Goal: Transaction & Acquisition: Purchase product/service

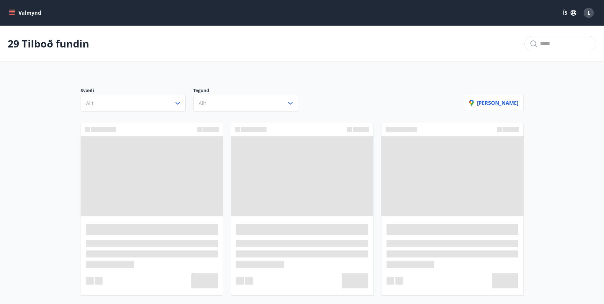
click at [12, 13] on icon "menu" at bounding box center [12, 12] width 7 height 1
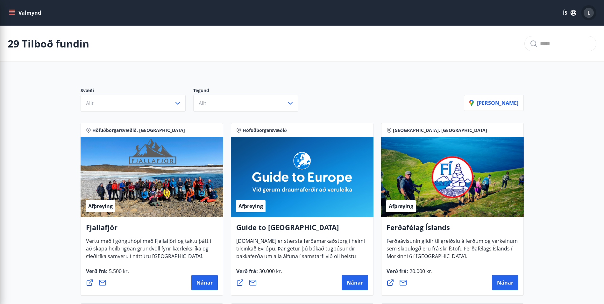
click at [586, 14] on div "L" at bounding box center [589, 13] width 10 height 10
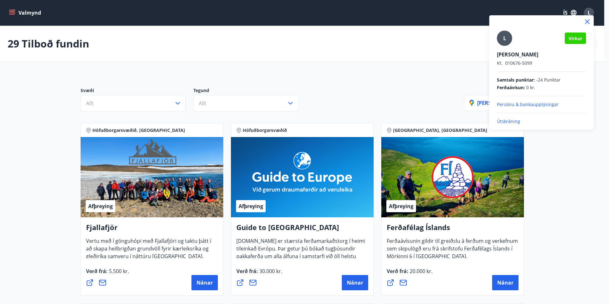
click at [504, 42] on div "L" at bounding box center [504, 38] width 15 height 15
click at [504, 47] on input "L" at bounding box center [540, 50] width 87 height 7
click at [5, 12] on div at bounding box center [304, 152] width 609 height 304
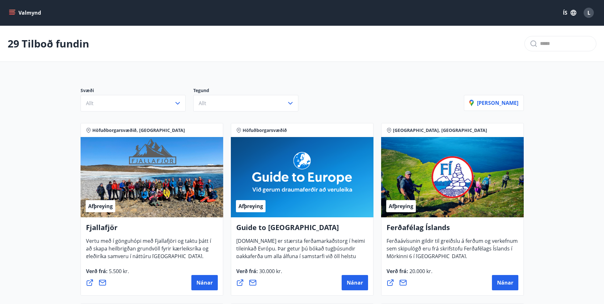
click at [15, 16] on icon "menu" at bounding box center [12, 13] width 6 height 6
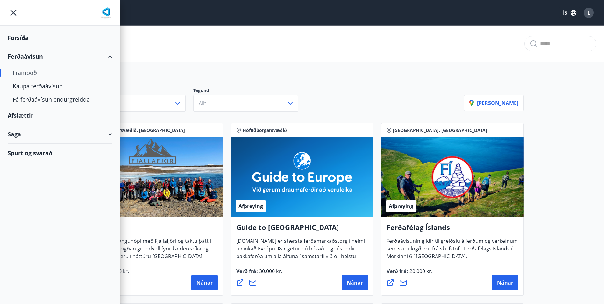
click at [26, 137] on div "Saga" at bounding box center [60, 134] width 105 height 19
click at [47, 150] on div "Ferðaávísun" at bounding box center [60, 150] width 95 height 13
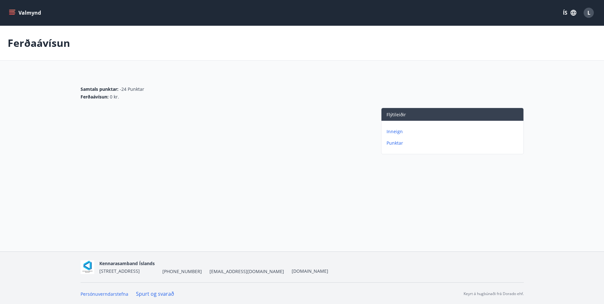
click at [11, 11] on icon "menu" at bounding box center [12, 11] width 6 height 1
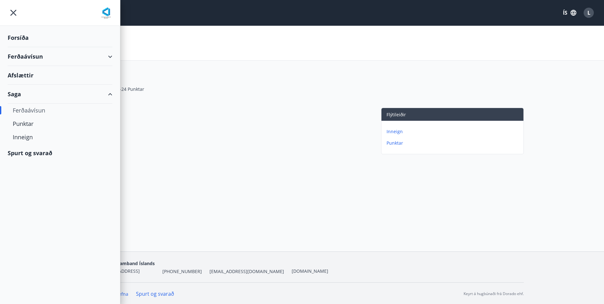
click at [197, 22] on div "Valmynd ÍS L" at bounding box center [302, 12] width 604 height 25
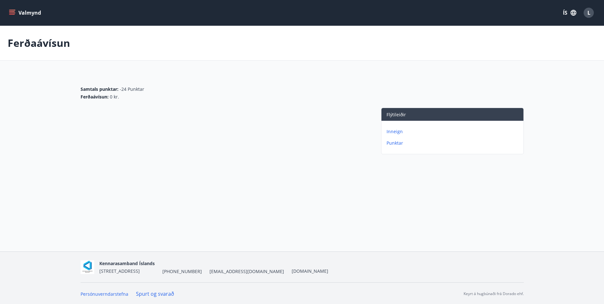
click at [12, 13] on icon "menu" at bounding box center [12, 12] width 7 height 1
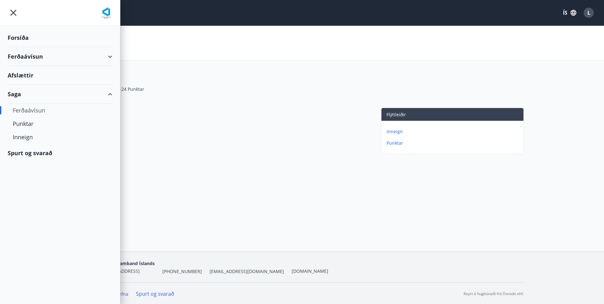
click at [188, 54] on div "Ferðaávísun" at bounding box center [302, 43] width 604 height 35
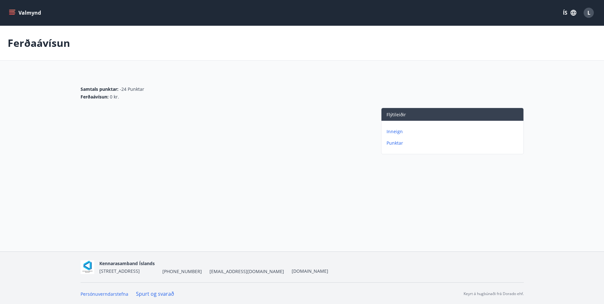
click at [40, 14] on button "Valmynd" at bounding box center [26, 12] width 36 height 11
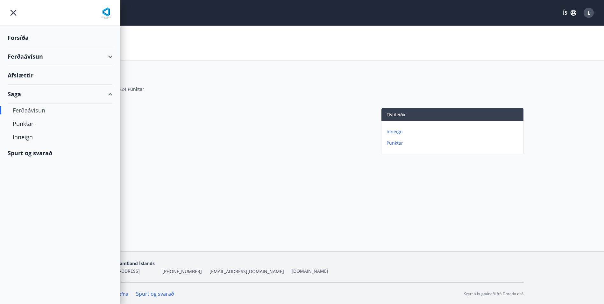
click at [43, 113] on div "Ferðaávísun" at bounding box center [60, 110] width 95 height 13
click at [335, 202] on div "Valmynd ÍS L Ferðaávísun Samtals punktar : -24 Punktar Ferðaávísun : 0 kr. Flýt…" at bounding box center [302, 125] width 604 height 251
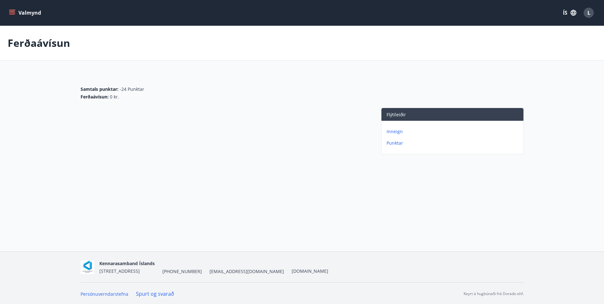
click at [14, 13] on icon "menu" at bounding box center [12, 13] width 6 height 6
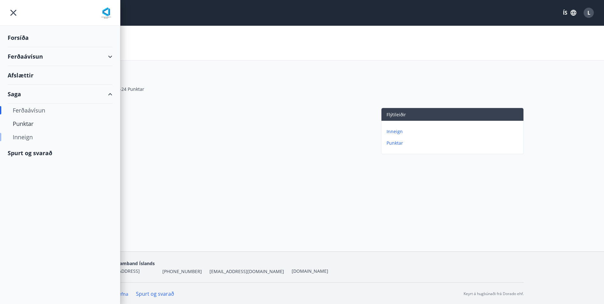
click at [27, 137] on div "Inneign" at bounding box center [60, 136] width 95 height 13
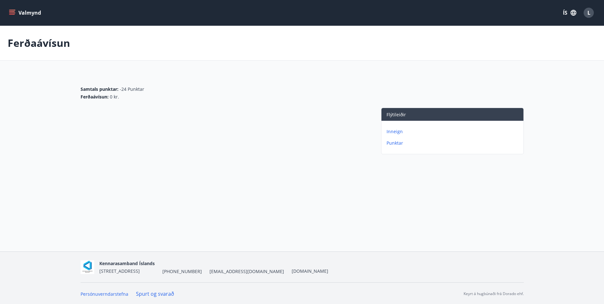
click at [14, 12] on icon "menu" at bounding box center [12, 13] width 6 height 6
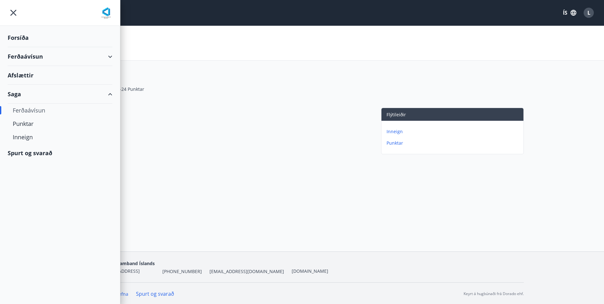
click at [20, 38] on div "Forsíða" at bounding box center [60, 37] width 105 height 19
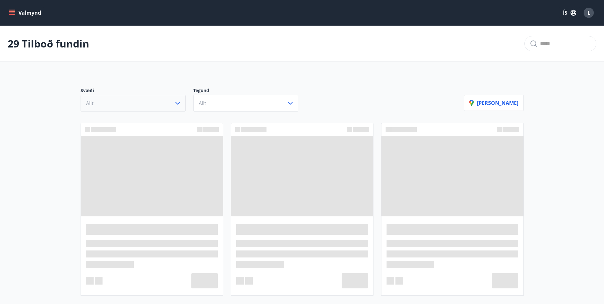
click at [177, 104] on icon "button" at bounding box center [178, 103] width 4 height 3
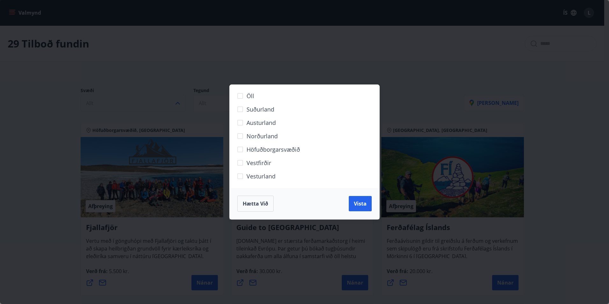
click at [260, 205] on span "Hætta við" at bounding box center [255, 203] width 25 height 7
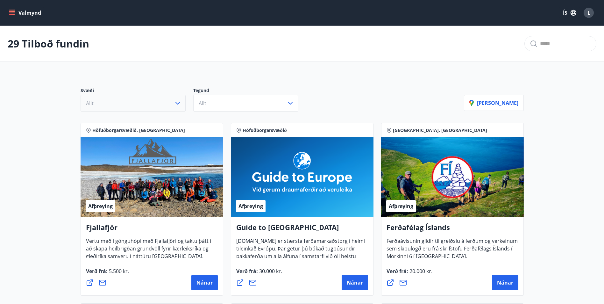
click at [10, 10] on icon "menu" at bounding box center [12, 10] width 7 height 1
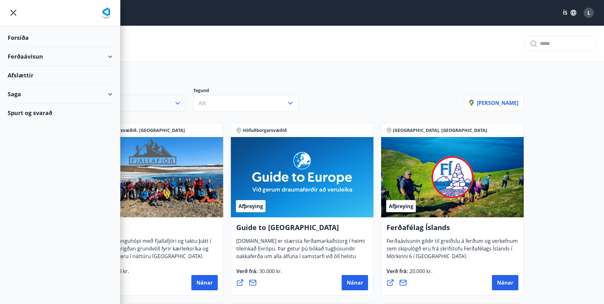
click at [88, 58] on div "Ferðaávísun" at bounding box center [60, 56] width 105 height 19
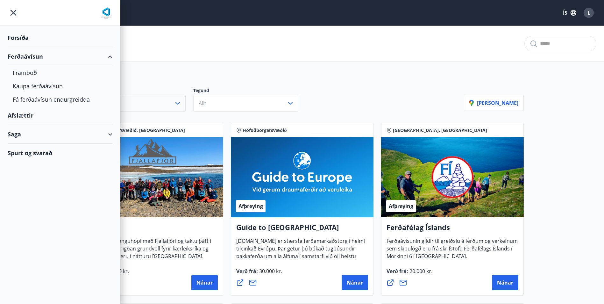
click at [20, 140] on div "Saga" at bounding box center [60, 134] width 105 height 19
click at [44, 151] on div "Ferðaávísun" at bounding box center [60, 150] width 95 height 13
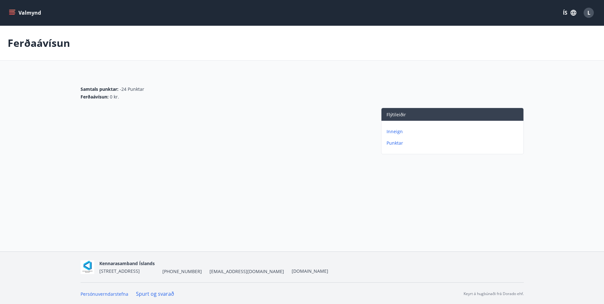
click at [10, 13] on icon "menu" at bounding box center [12, 12] width 7 height 1
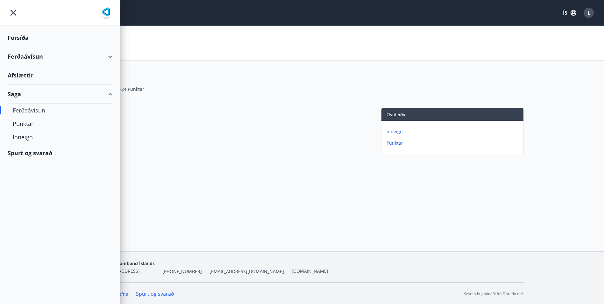
click at [103, 95] on div "Saga" at bounding box center [60, 94] width 105 height 19
click at [191, 93] on div "Samtals punktar : -24 Punktar Ferðaávísun : 0 kr." at bounding box center [302, 93] width 443 height 14
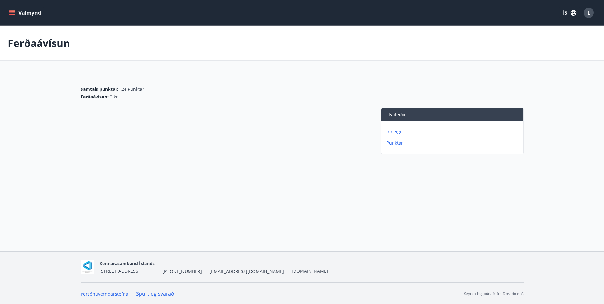
click at [13, 12] on icon "menu" at bounding box center [12, 13] width 6 height 6
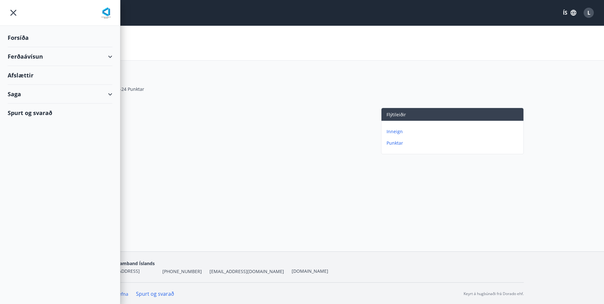
click at [15, 57] on div "Ferðaávísun" at bounding box center [60, 56] width 105 height 19
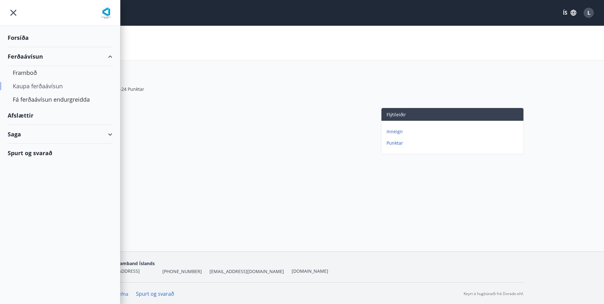
click at [39, 85] on div "Kaupa ferðaávísun" at bounding box center [60, 85] width 95 height 13
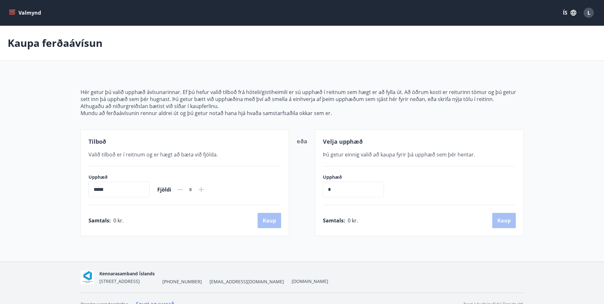
click at [205, 190] on icon at bounding box center [202, 190] width 8 height 8
click at [150, 189] on input "*****" at bounding box center [119, 190] width 61 height 16
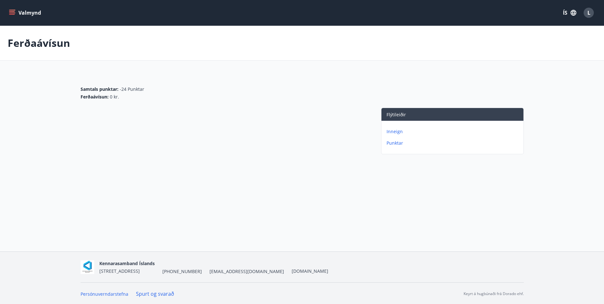
click at [11, 11] on icon "menu" at bounding box center [12, 11] width 6 height 1
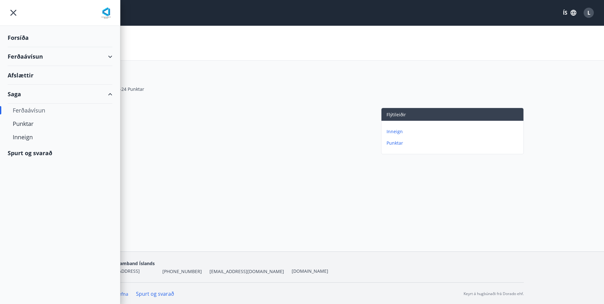
click at [34, 59] on div "Ferðaávísun" at bounding box center [60, 56] width 105 height 19
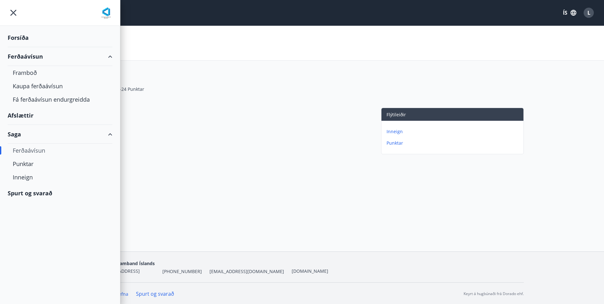
click at [18, 57] on div "Ferðaávísun" at bounding box center [60, 56] width 105 height 19
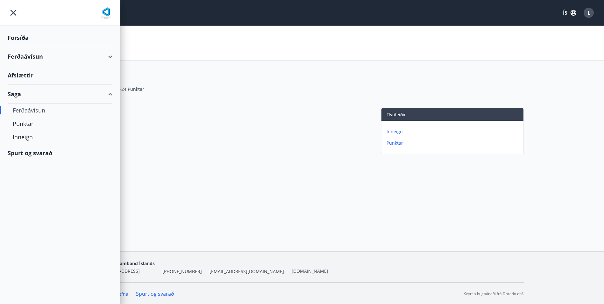
click at [110, 95] on div "Saga" at bounding box center [60, 94] width 105 height 19
click at [11, 13] on icon "menu" at bounding box center [13, 12] width 11 height 11
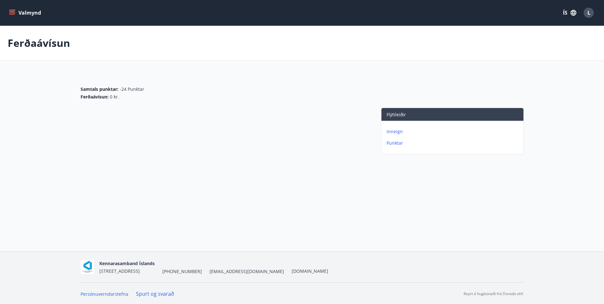
click at [111, 131] on div at bounding box center [225, 132] width 288 height 49
drag, startPoint x: 134, startPoint y: 99, endPoint x: 70, endPoint y: 91, distance: 63.9
click at [70, 91] on main "Ferðaávísun Samtals punktar : -24 Punktar Ferðaávísun : 0 kr. Flýtileiðir Innei…" at bounding box center [302, 91] width 604 height 131
drag, startPoint x: 70, startPoint y: 91, endPoint x: 114, endPoint y: 122, distance: 53.4
click at [114, 123] on div at bounding box center [225, 132] width 288 height 49
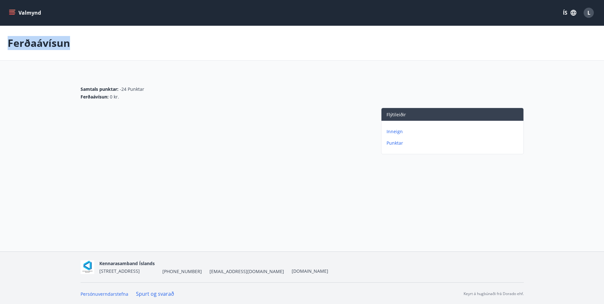
drag, startPoint x: 6, startPoint y: 44, endPoint x: 87, endPoint y: 50, distance: 81.2
click at [87, 50] on div "Ferðaávísun" at bounding box center [302, 43] width 604 height 35
drag, startPoint x: 87, startPoint y: 50, endPoint x: 140, endPoint y: 55, distance: 53.4
click at [140, 55] on div "Ferðaávísun" at bounding box center [302, 43] width 604 height 35
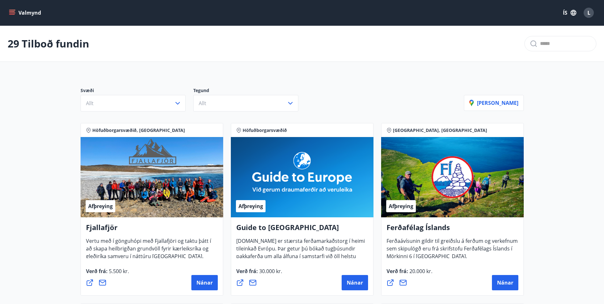
click at [9, 13] on icon "menu" at bounding box center [12, 12] width 7 height 1
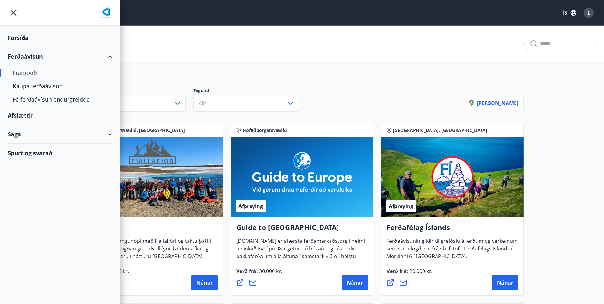
click at [21, 134] on div "Saga" at bounding box center [60, 134] width 105 height 19
click at [27, 178] on div "Inneign" at bounding box center [60, 176] width 95 height 13
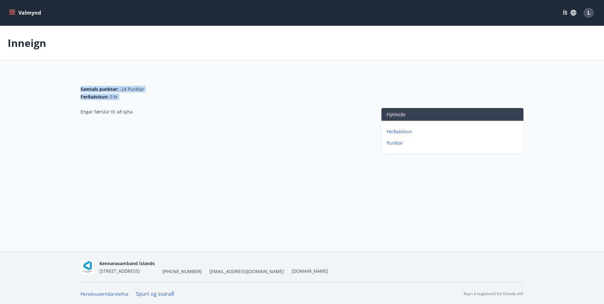
drag, startPoint x: 79, startPoint y: 90, endPoint x: 132, endPoint y: 95, distance: 53.2
click at [132, 95] on div "Samtals punktar : -24 Punktar Ferðaávísun : 0 kr. Engar færslur til að sýna Flý…" at bounding box center [302, 114] width 459 height 83
click at [133, 97] on div "Ferðaávísun : 0 kr." at bounding box center [113, 97] width 64 height 6
drag, startPoint x: 125, startPoint y: 97, endPoint x: 60, endPoint y: 100, distance: 64.4
click at [60, 100] on main "Inneign Samtals punktar : -24 Punktar Ferðaávísun : 0 kr. Engar færslur til að …" at bounding box center [302, 91] width 604 height 131
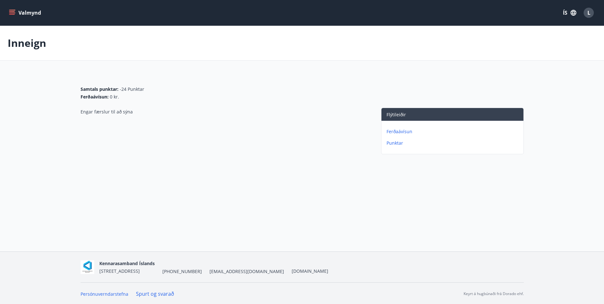
click at [152, 114] on div "Engar færslur til að sýna" at bounding box center [225, 132] width 288 height 49
drag, startPoint x: 139, startPoint y: 110, endPoint x: 63, endPoint y: 90, distance: 77.9
click at [63, 90] on main "Inneign Samtals punktar : -24 Punktar Ferðaávísun : 0 kr. Engar færslur til að …" at bounding box center [302, 91] width 604 height 131
click at [144, 111] on div "Engar færslur til að sýna" at bounding box center [225, 132] width 288 height 49
click at [122, 129] on div "Engar færslur til að sýna" at bounding box center [225, 132] width 288 height 49
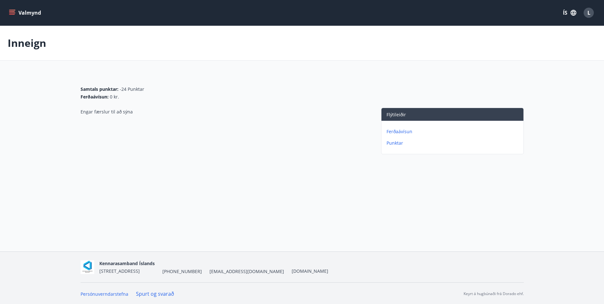
click at [69, 109] on main "Inneign Samtals punktar : -24 Punktar Ferðaávísun : 0 kr. Engar færslur til að …" at bounding box center [302, 91] width 604 height 131
drag, startPoint x: 97, startPoint y: 90, endPoint x: 141, endPoint y: 112, distance: 49.9
click at [141, 112] on div "Samtals punktar : -24 Punktar Ferðaávísun : 0 kr. Engar færslur til að sýna Flý…" at bounding box center [302, 114] width 459 height 83
drag, startPoint x: 141, startPoint y: 112, endPoint x: 139, endPoint y: 120, distance: 8.0
click at [139, 120] on div "Engar færslur til að sýna" at bounding box center [225, 132] width 288 height 49
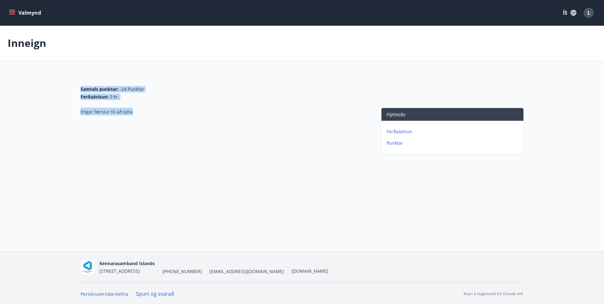
drag, startPoint x: 122, startPoint y: 108, endPoint x: 75, endPoint y: 90, distance: 50.6
click at [75, 90] on div "Samtals punktar : -24 Punktar Ferðaávísun : 0 kr. Engar færslur til að sýna Flý…" at bounding box center [302, 114] width 459 height 83
drag, startPoint x: 75, startPoint y: 90, endPoint x: 111, endPoint y: 113, distance: 42.5
click at [111, 113] on span "Engar færslur til að sýna" at bounding box center [107, 112] width 52 height 6
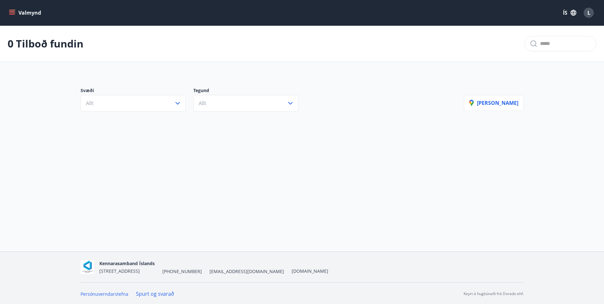
click at [9, 11] on icon "menu" at bounding box center [12, 13] width 6 height 6
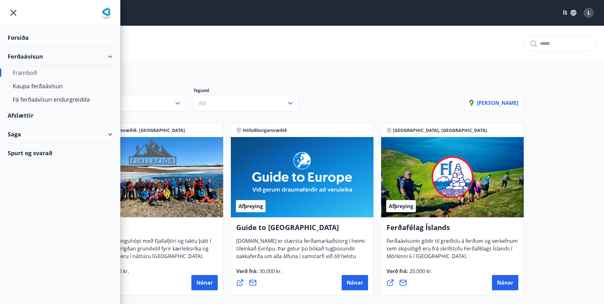
click at [12, 15] on icon "menu" at bounding box center [13, 12] width 11 height 11
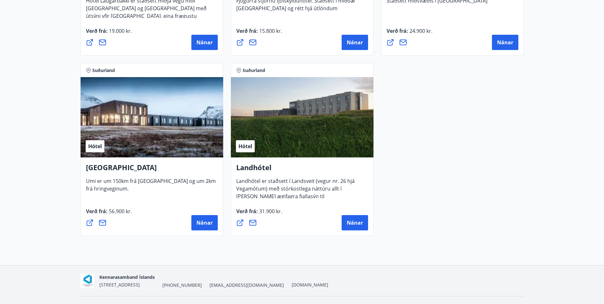
scroll to position [1697, 0]
